Goal: Task Accomplishment & Management: Manage account settings

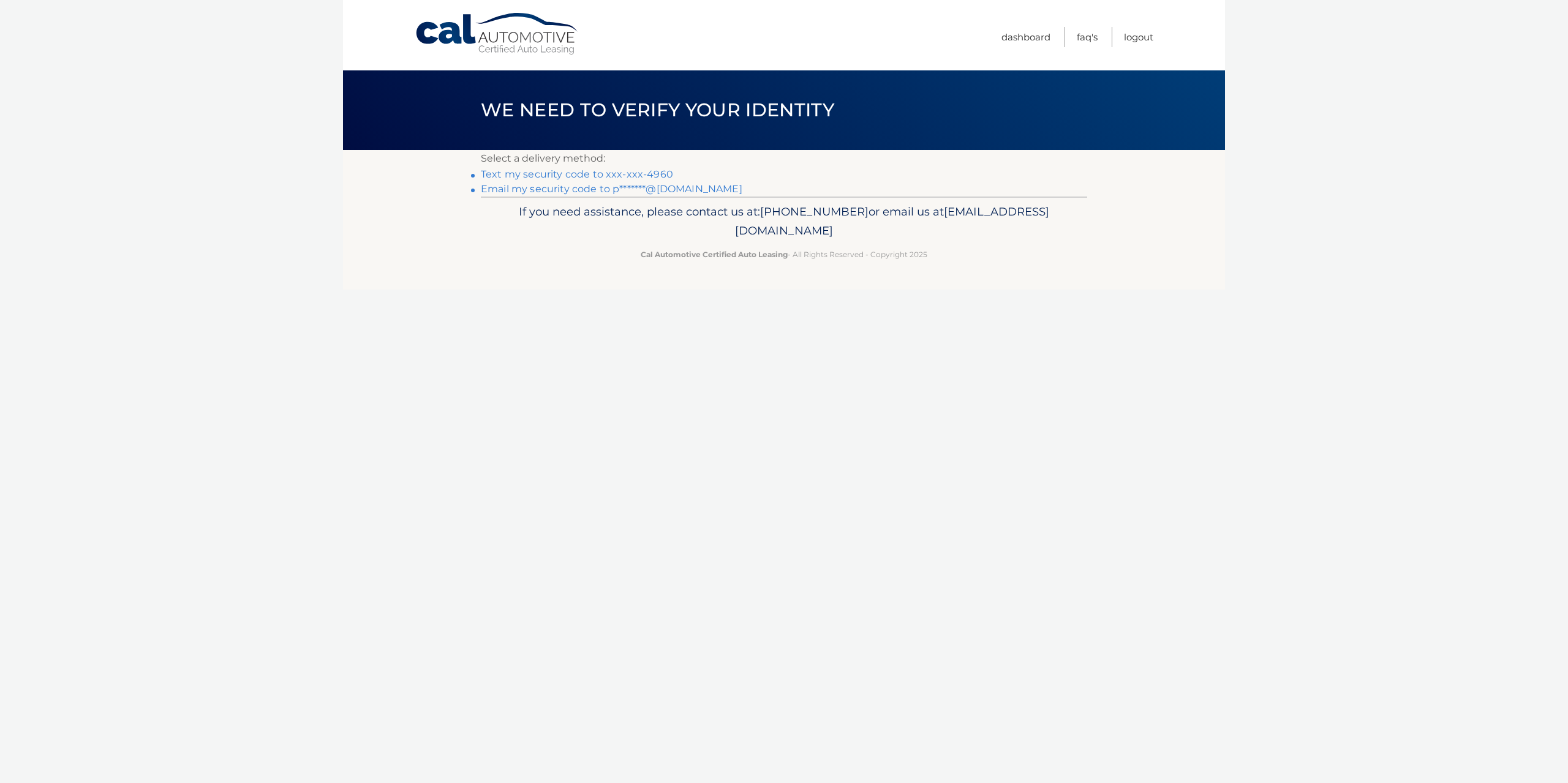
click at [623, 173] on link "Text my security code to xxx-xxx-4960" at bounding box center [576, 174] width 192 height 12
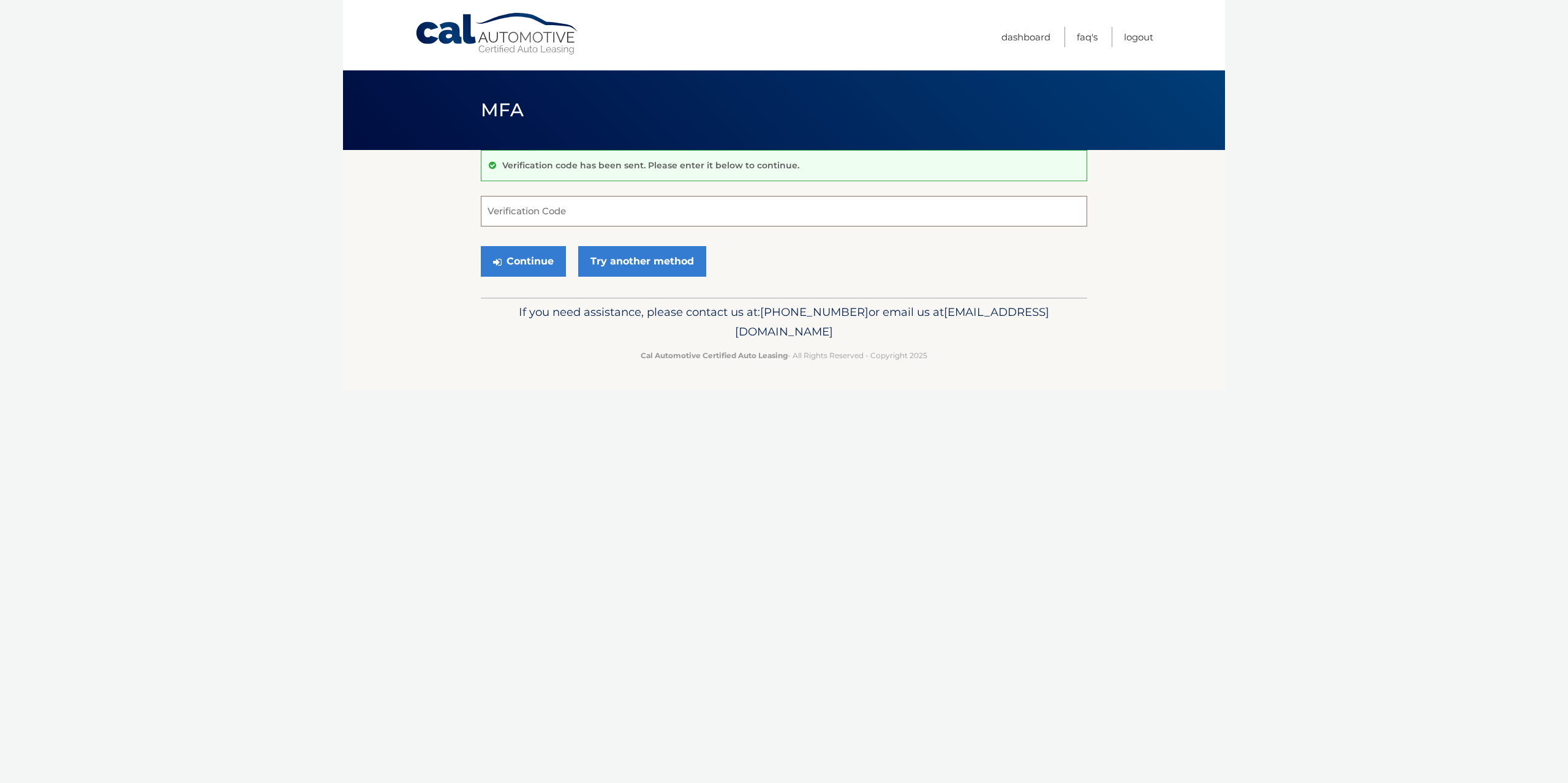
click at [718, 214] on input "Verification Code" at bounding box center [784, 211] width 606 height 31
type input "994442"
click at [481, 246] on button "Continue" at bounding box center [523, 261] width 85 height 31
